Goal: Find specific page/section: Find specific page/section

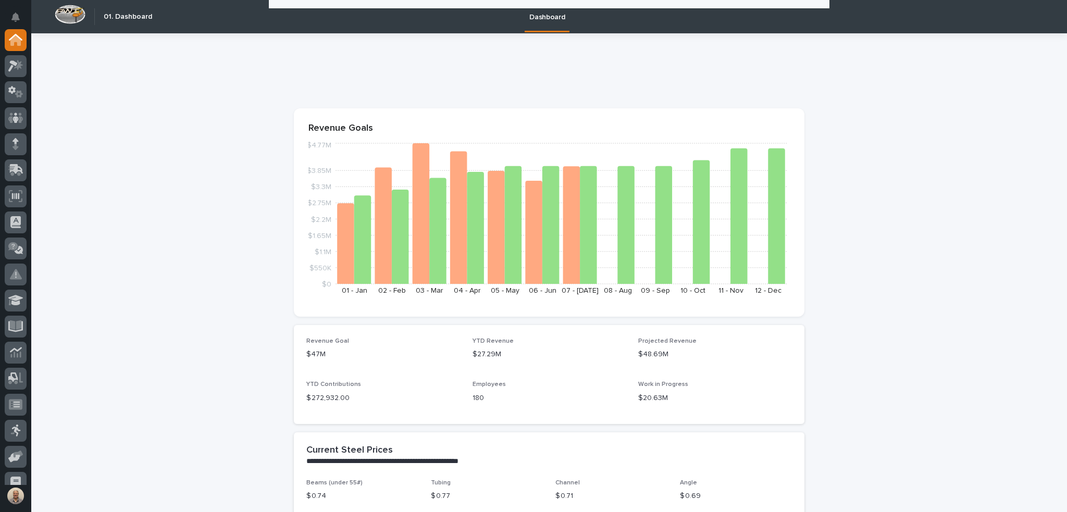
scroll to position [677, 0]
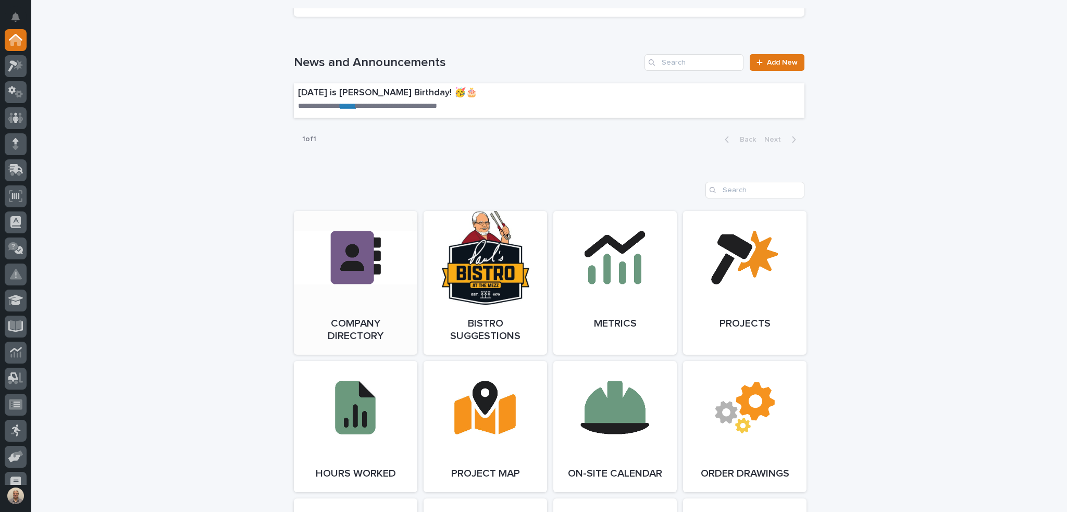
click at [361, 240] on link "Open Link" at bounding box center [355, 283] width 123 height 144
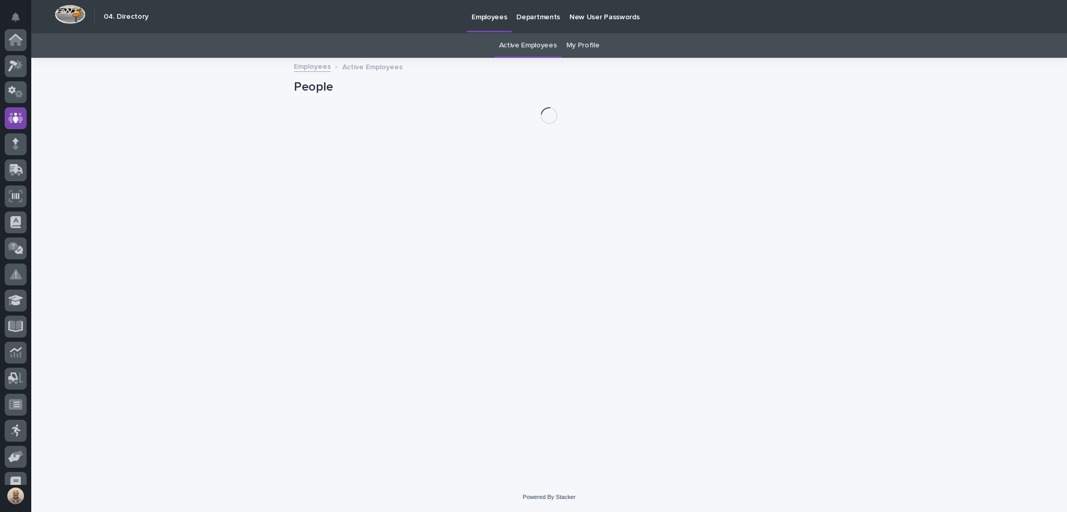
scroll to position [78, 0]
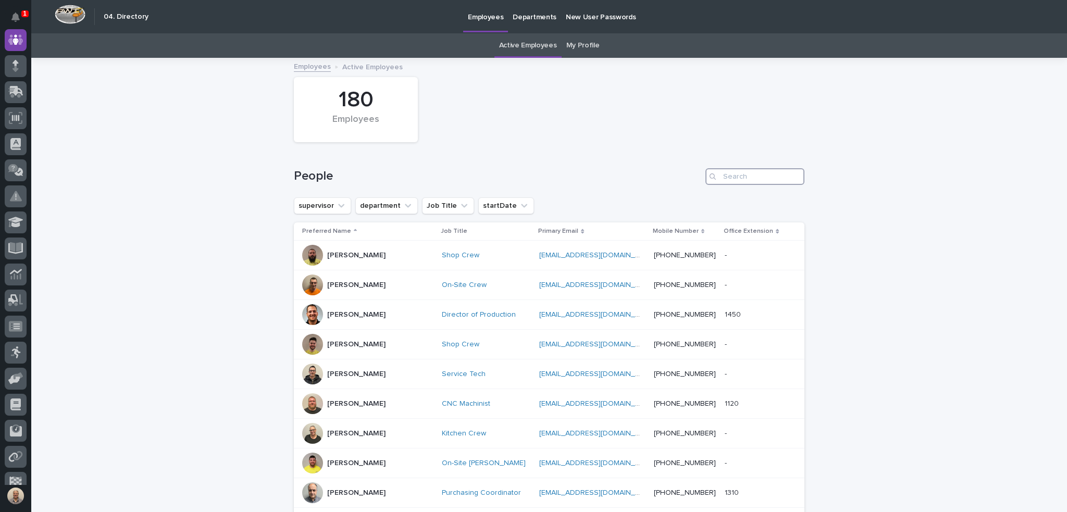
click at [740, 178] on input "Search" at bounding box center [754, 176] width 99 height 17
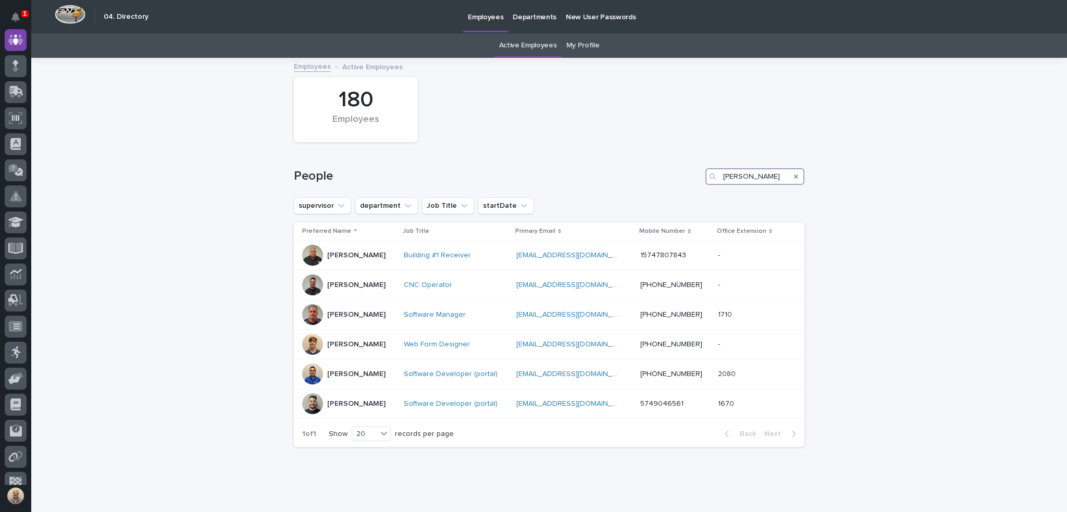
type input "[PERSON_NAME]"
